Goal: Task Accomplishment & Management: Manage account settings

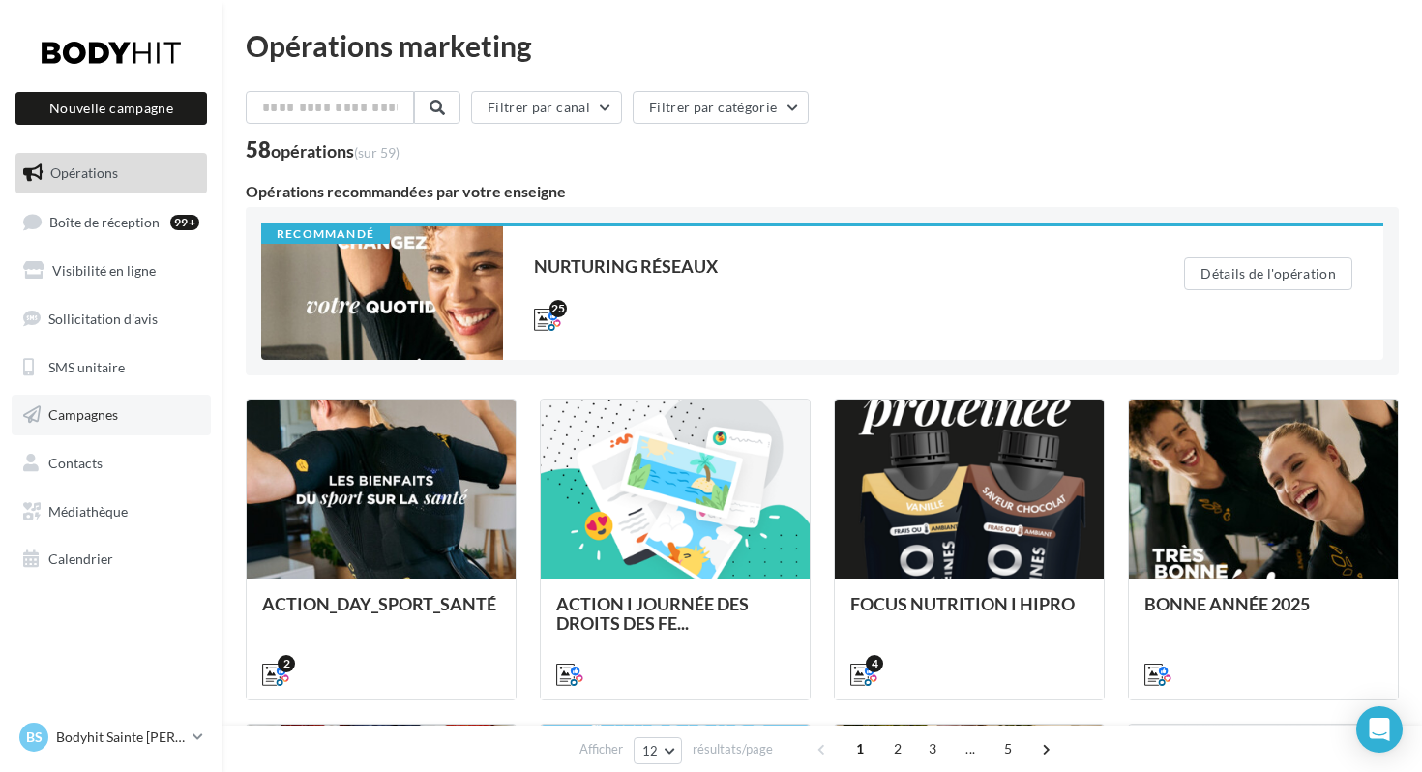
click at [108, 421] on span "Campagnes" at bounding box center [83, 414] width 70 height 16
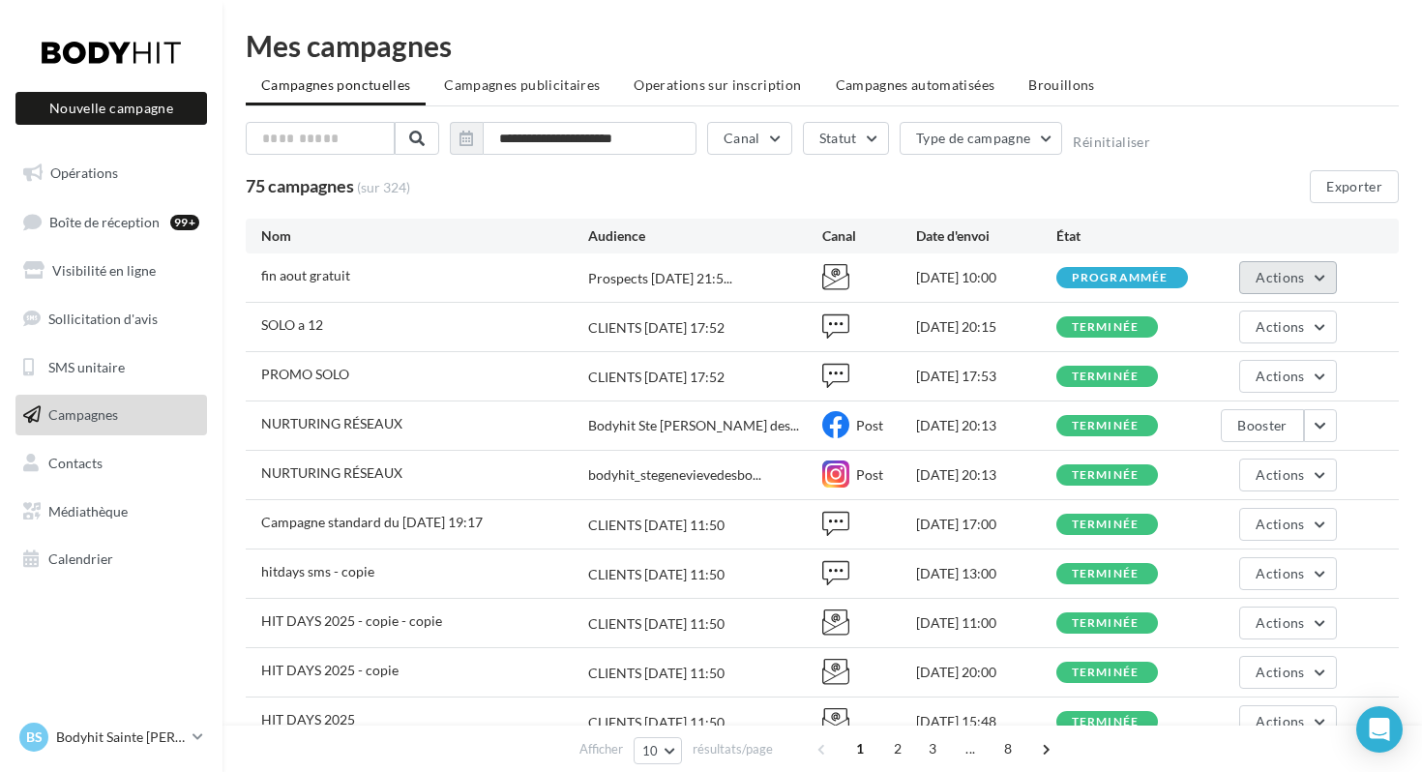
click at [1310, 287] on button "Actions" at bounding box center [1288, 277] width 97 height 33
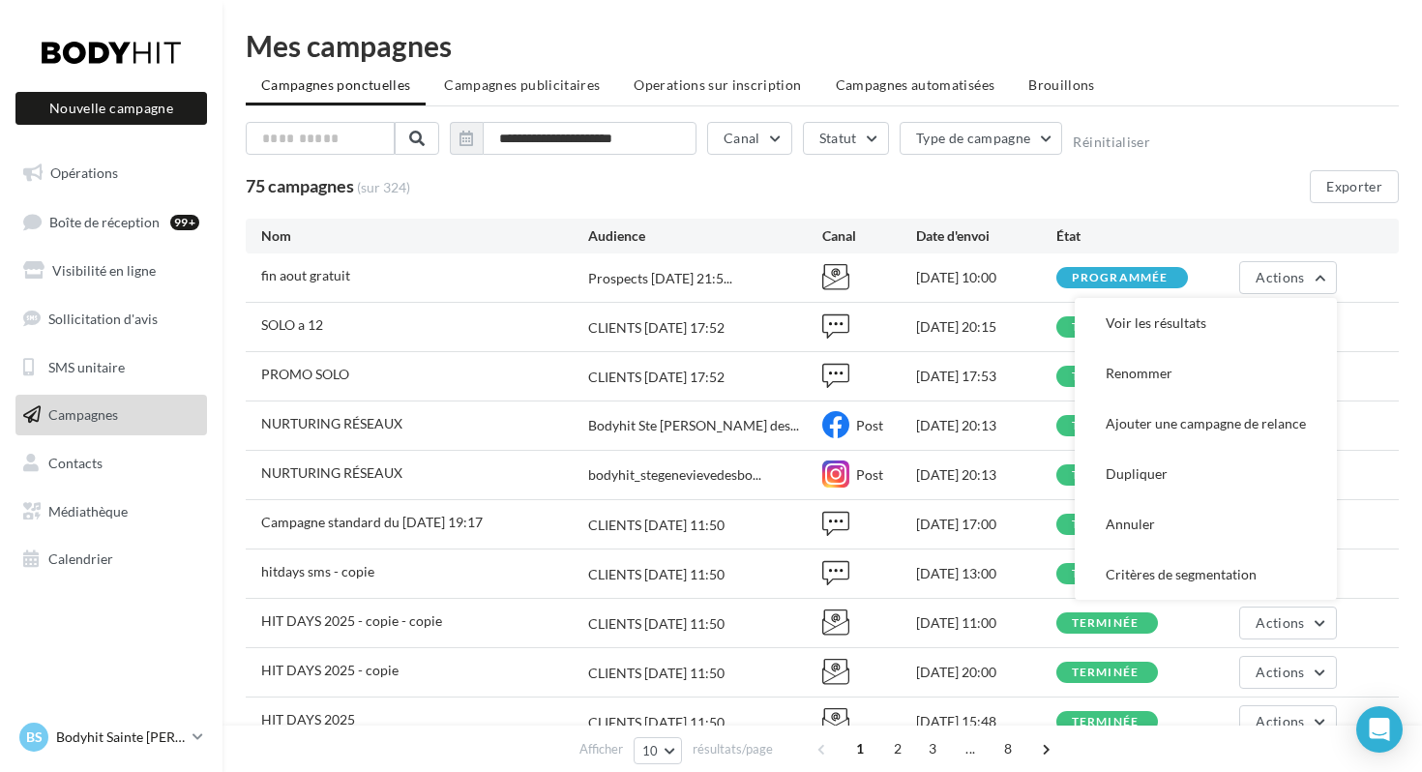
click at [98, 731] on p "Bodyhit Sainte [PERSON_NAME] des Bois" at bounding box center [120, 737] width 129 height 19
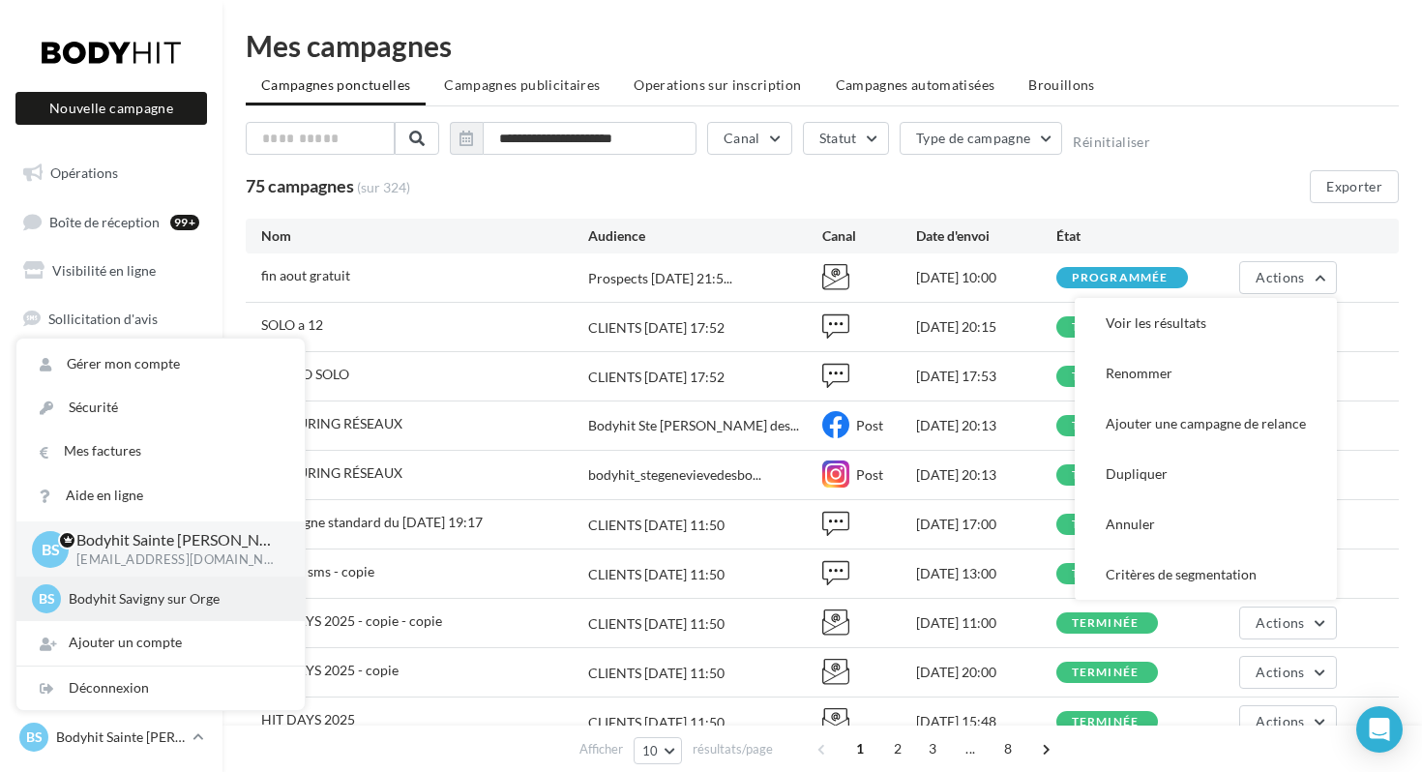
click at [112, 600] on p "Bodyhit Savigny sur Orge" at bounding box center [175, 598] width 213 height 19
